Goal: Information Seeking & Learning: Learn about a topic

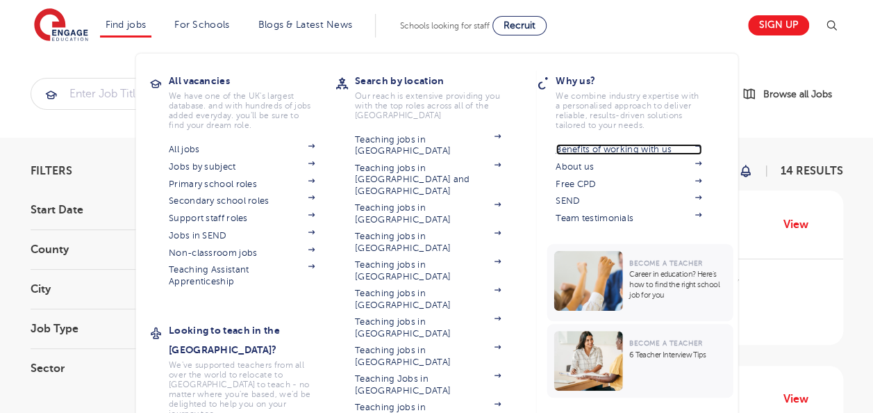
click at [613, 151] on link "Benefits of working with us" at bounding box center [629, 149] width 146 height 11
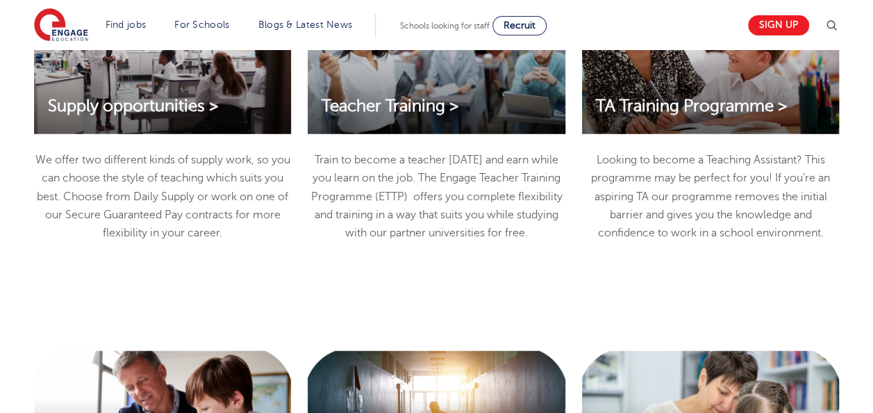
scroll to position [1695, 0]
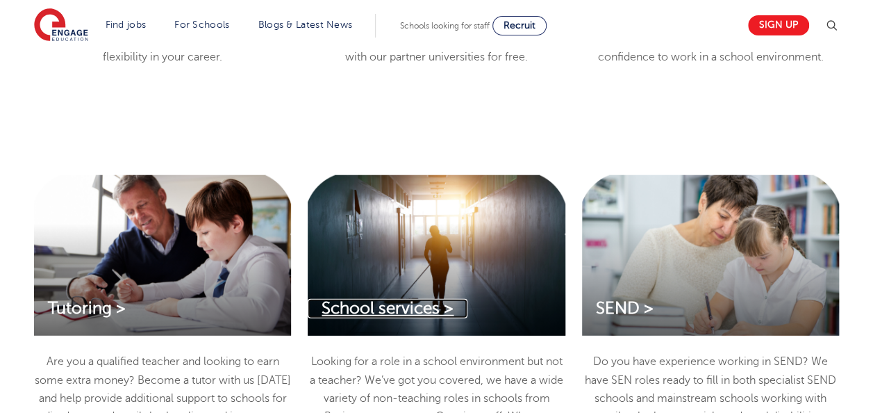
click at [374, 308] on span "School services >" at bounding box center [388, 308] width 132 height 19
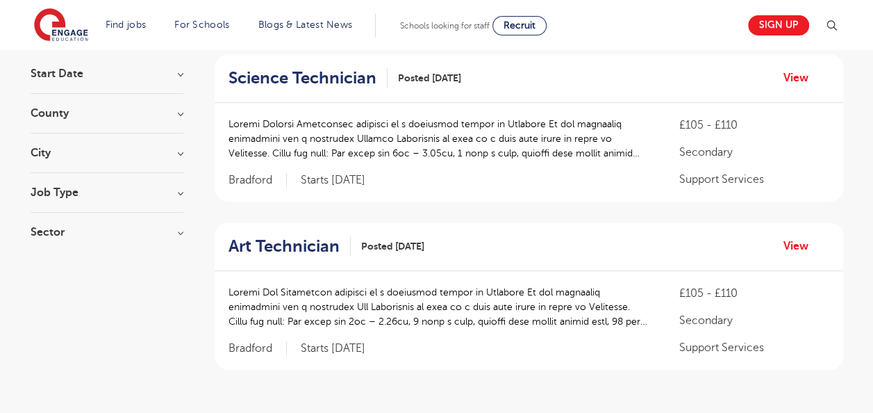
scroll to position [139, 0]
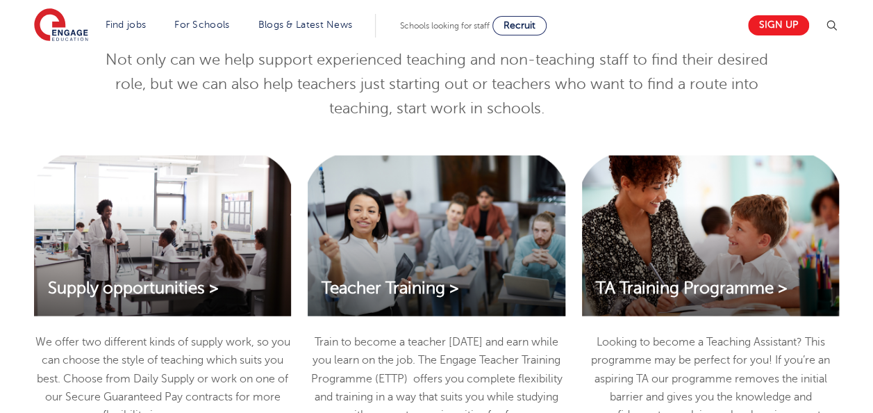
scroll to position [1334, 0]
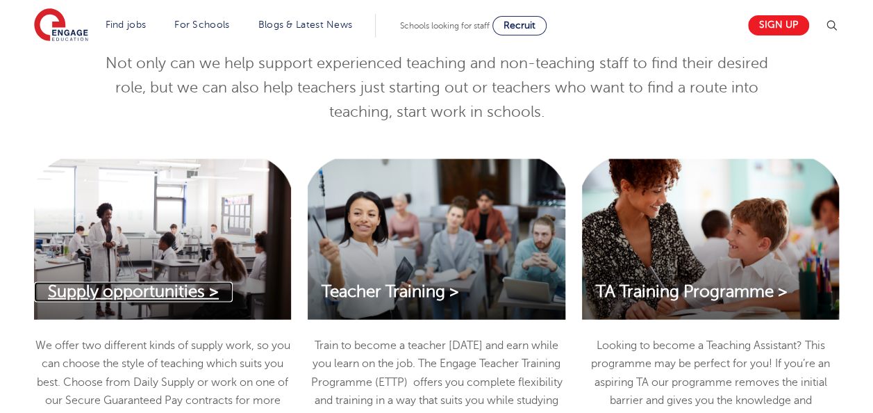
click at [121, 295] on span "Supply opportunities >" at bounding box center [133, 291] width 171 height 19
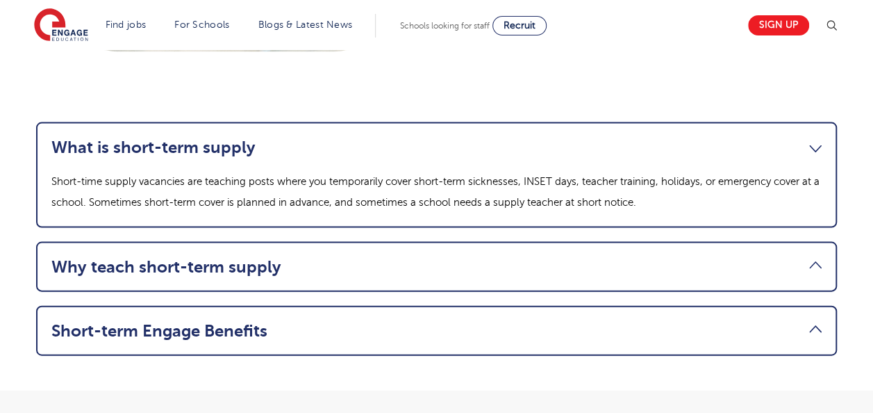
scroll to position [1361, 0]
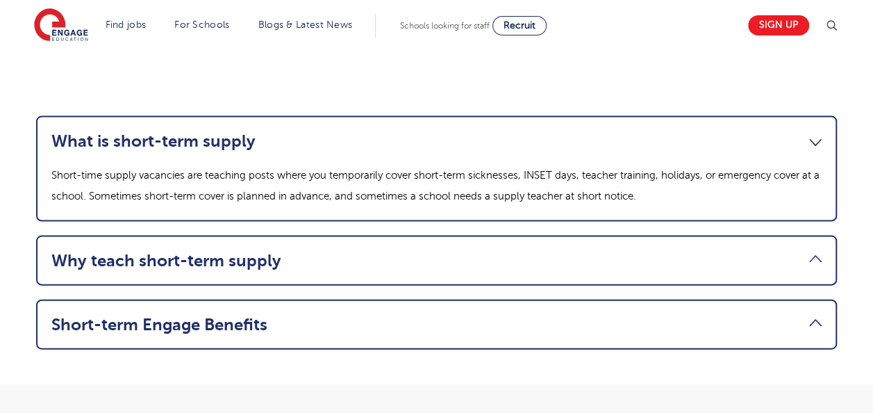
click at [810, 253] on link "Why teach short-term supply" at bounding box center [436, 260] width 770 height 19
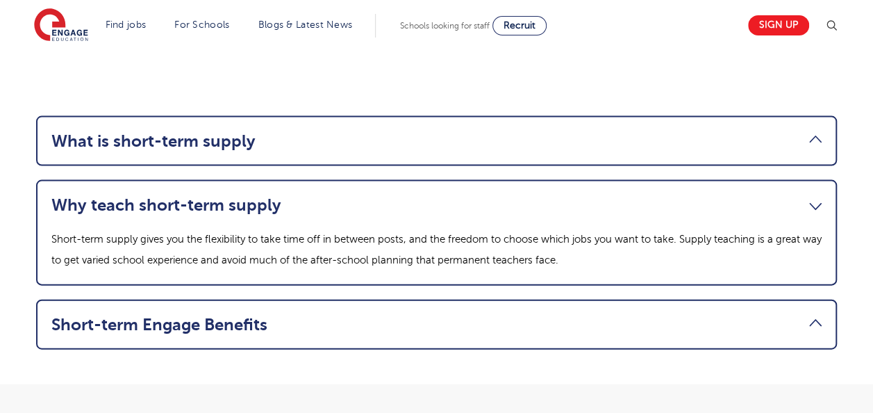
click at [461, 315] on link "Short-term Engage Benefits" at bounding box center [436, 324] width 770 height 19
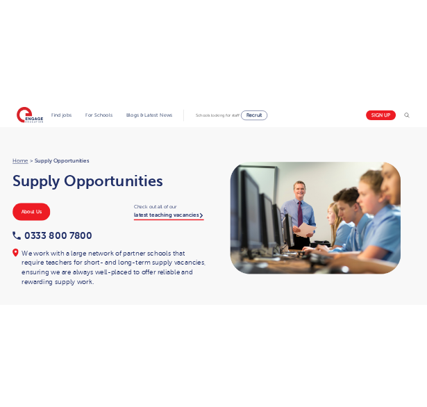
scroll to position [0, 0]
